Goal: Task Accomplishment & Management: Manage account settings

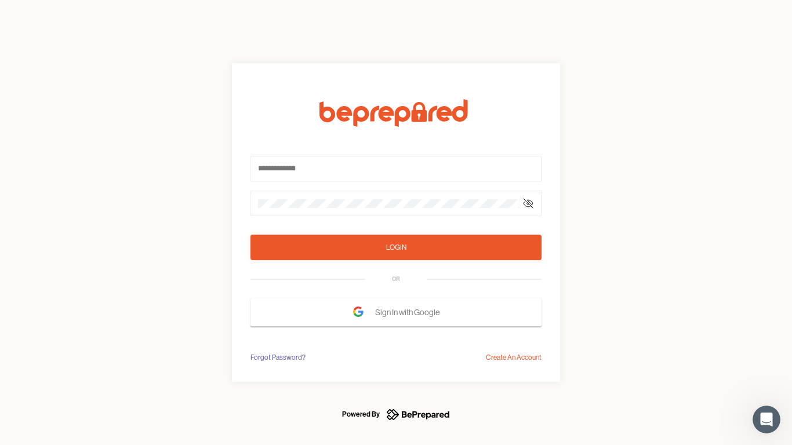
click at [396, 223] on form "Login OR Sign In with Google" at bounding box center [395, 212] width 291 height 227
click at [528, 203] on icon at bounding box center [527, 203] width 9 height 9
click at [396, 248] on div "Login" at bounding box center [396, 248] width 20 height 12
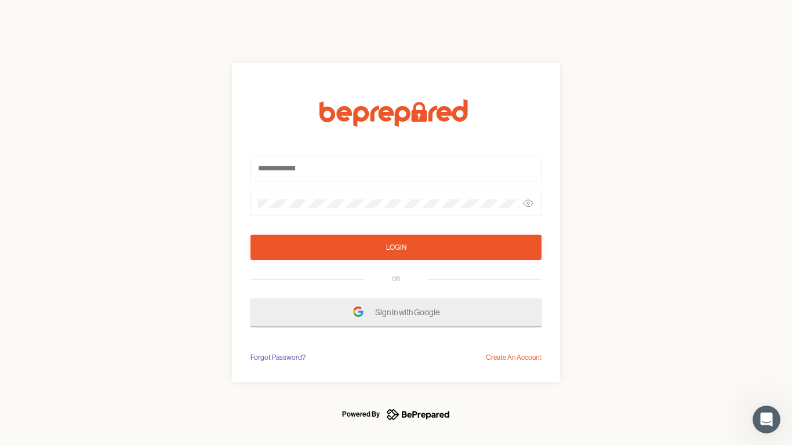
click at [396, 312] on span "Sign In with Google" at bounding box center [410, 312] width 70 height 21
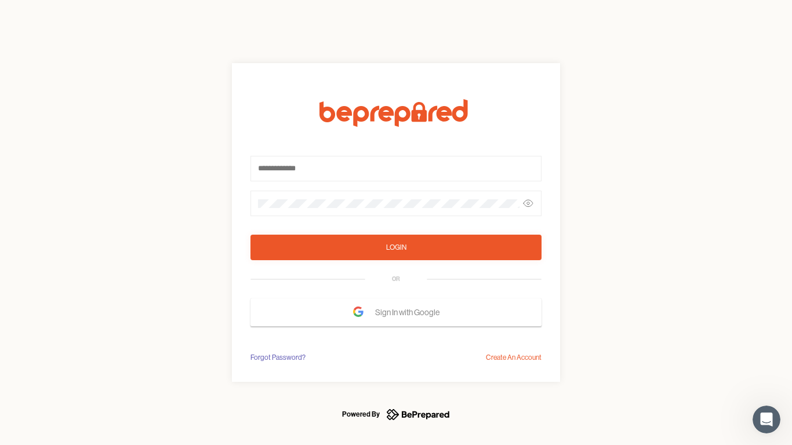
click at [277, 358] on div "Forgot Password?" at bounding box center [277, 358] width 55 height 12
click at [514, 358] on div "Login OR Sign In with Google Forgot Password? Create An Account" at bounding box center [396, 222] width 792 height 445
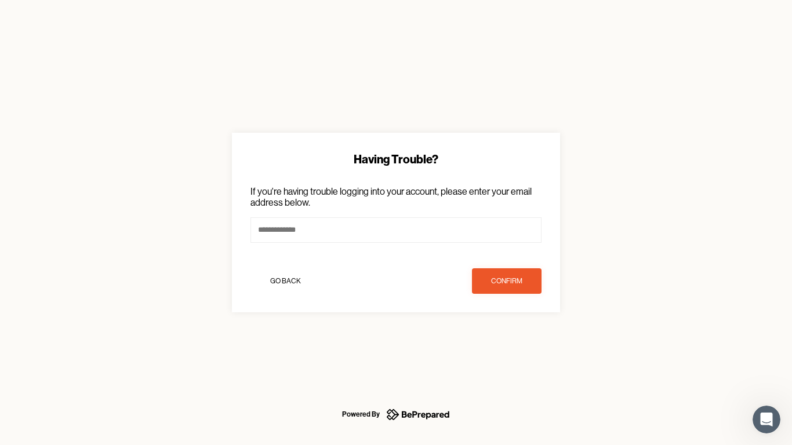
click at [766, 420] on icon "Open Intercom Messenger" at bounding box center [766, 419] width 19 height 19
